Goal: Task Accomplishment & Management: Use online tool/utility

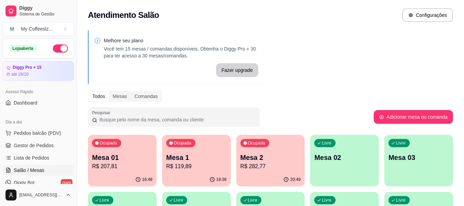
click at [355, 158] on p "Mesa 02" at bounding box center [344, 158] width 60 height 10
click at [350, 167] on div "Livre Mesa 02" at bounding box center [344, 156] width 69 height 43
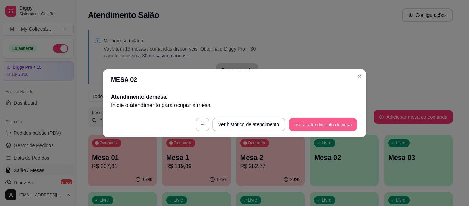
click at [329, 122] on button "Iniciar atendimento de mesa" at bounding box center [323, 123] width 68 height 13
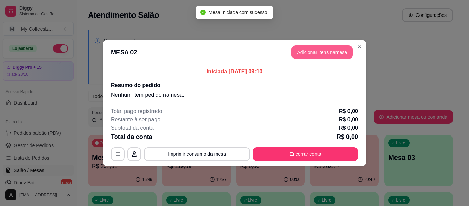
click at [322, 55] on button "Adicionar itens na mesa" at bounding box center [322, 52] width 61 height 14
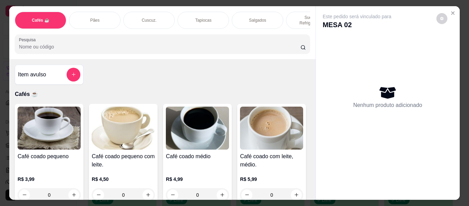
scroll to position [34, 0]
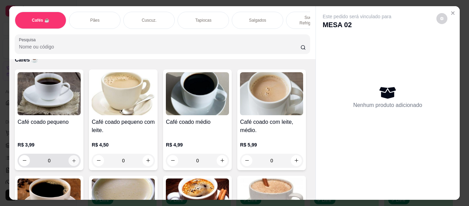
click at [72, 155] on button "increase-product-quantity" at bounding box center [74, 160] width 11 height 11
type input "1"
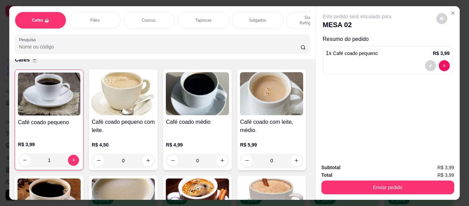
click at [83, 13] on div "Pães" at bounding box center [95, 20] width 52 height 17
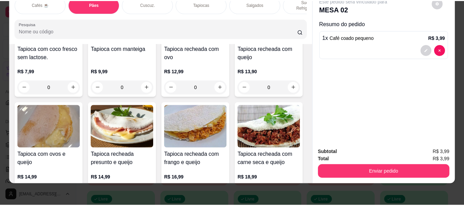
scroll to position [1688, 0]
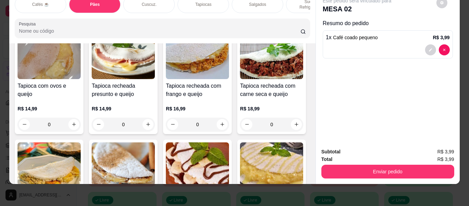
type input "1"
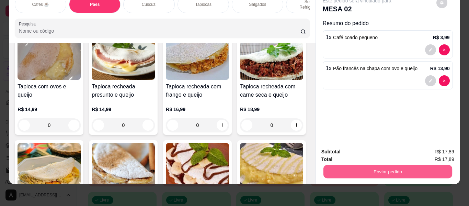
click at [340, 167] on button "Enviar pedido" at bounding box center [387, 171] width 129 height 13
click at [447, 148] on button "Enviar pedido" at bounding box center [437, 149] width 38 height 13
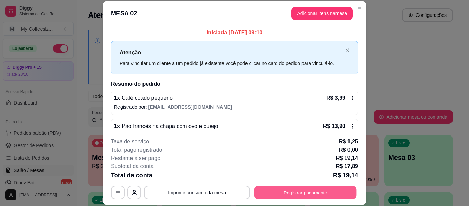
click at [263, 189] on button "Registrar pagamento" at bounding box center [306, 192] width 102 height 13
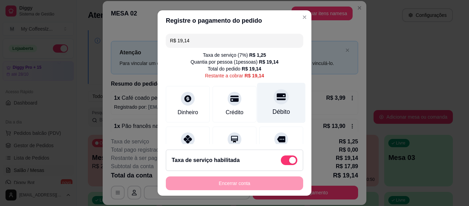
click at [273, 110] on div "Débito" at bounding box center [282, 111] width 18 height 9
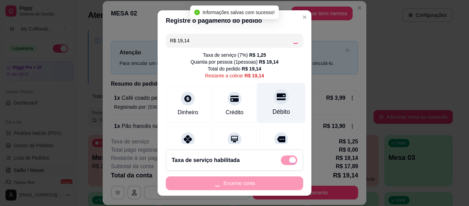
type input "R$ 0,00"
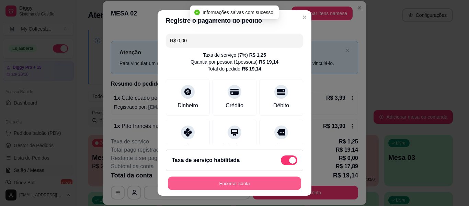
click at [240, 182] on button "Encerrar conta" at bounding box center [234, 183] width 133 height 13
